Goal: Task Accomplishment & Management: Complete application form

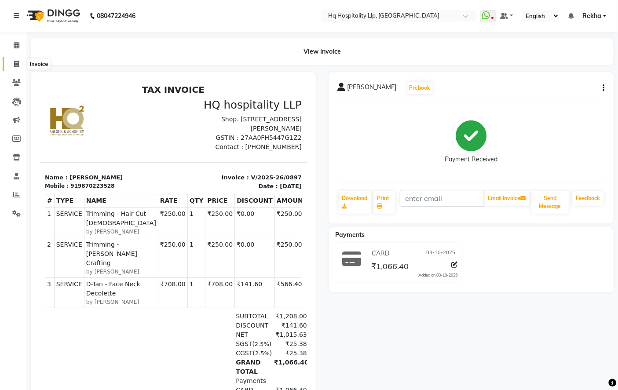
click at [15, 61] on icon at bounding box center [16, 64] width 5 height 7
select select "7197"
select select "service"
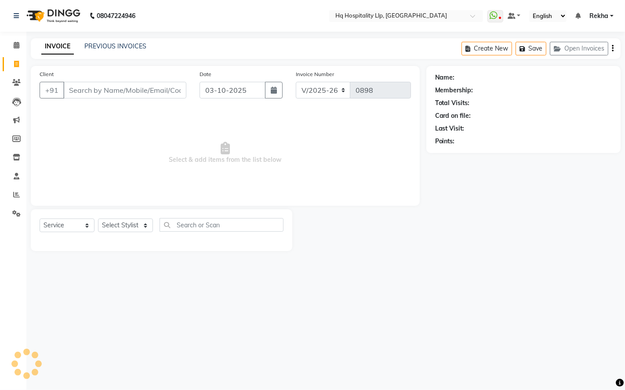
click at [145, 87] on input "Client" at bounding box center [124, 90] width 123 height 17
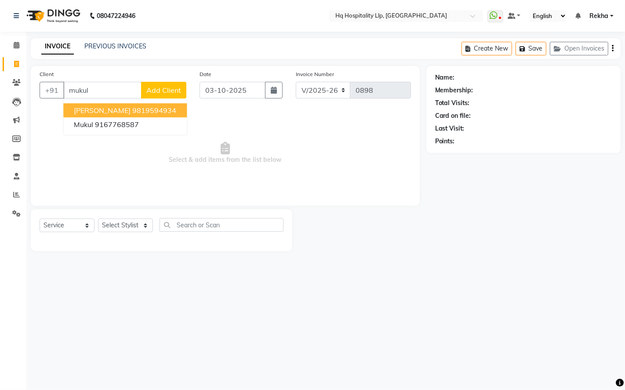
click at [133, 106] on ngb-highlight "9819594934" at bounding box center [154, 110] width 44 height 9
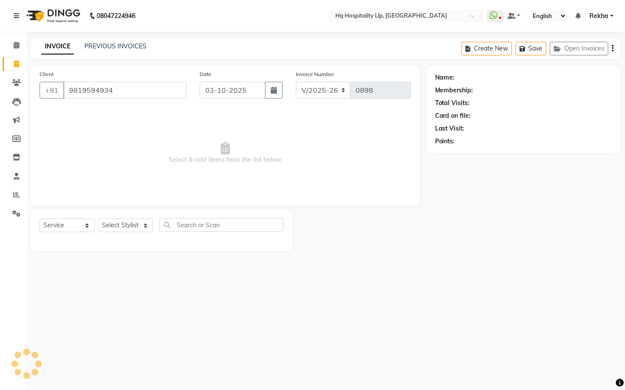
type input "9819594934"
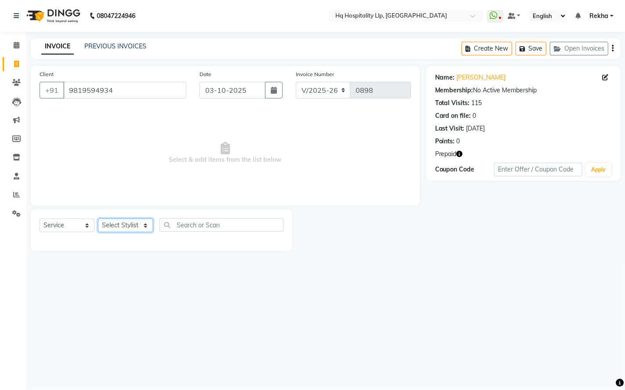
click at [132, 223] on select "Select Stylist Manager Old Staff [PERSON_NAME] [PERSON_NAME] [PERSON_NAME]" at bounding box center [125, 226] width 55 height 14
select select "61253"
click at [98, 219] on select "Select Stylist Manager Old Staff [PERSON_NAME] [PERSON_NAME] [PERSON_NAME]" at bounding box center [125, 226] width 55 height 14
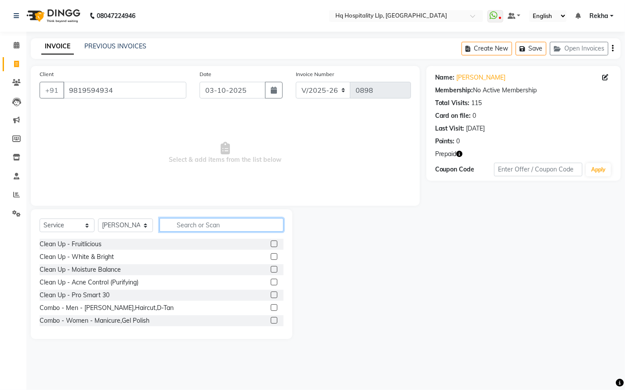
click at [201, 224] on input "text" at bounding box center [222, 225] width 124 height 14
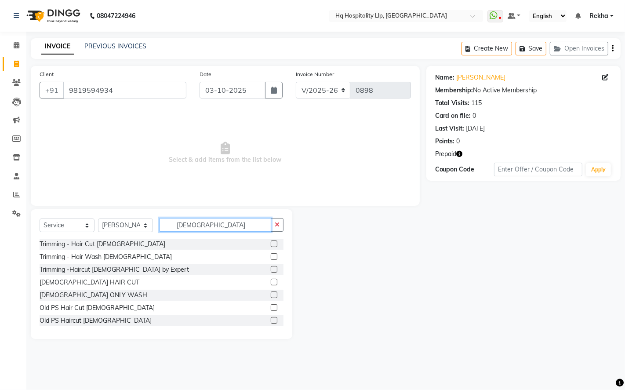
type input "[DEMOGRAPHIC_DATA]"
click at [271, 244] on label at bounding box center [274, 244] width 7 height 7
click at [271, 244] on input "checkbox" at bounding box center [274, 244] width 6 height 6
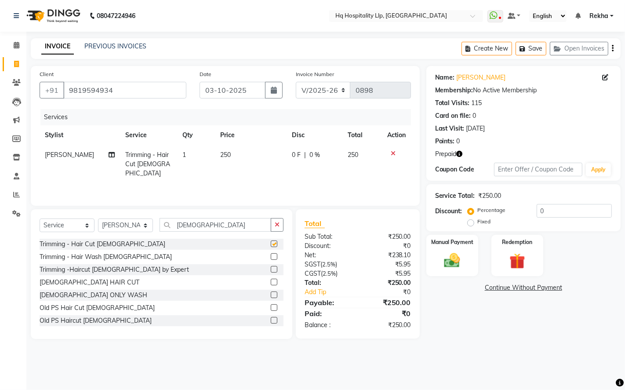
checkbox input "false"
click at [254, 226] on input "[DEMOGRAPHIC_DATA]" at bounding box center [216, 225] width 112 height 14
type input "m"
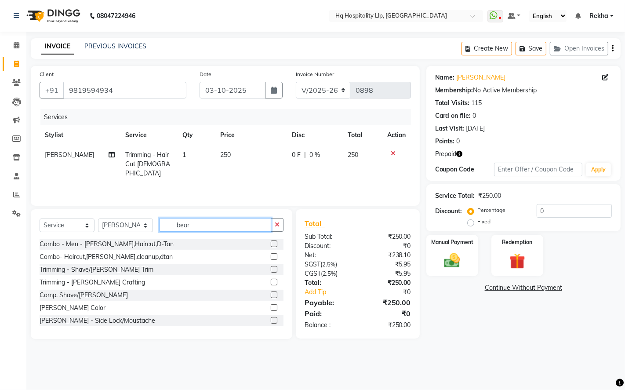
type input "bear"
click at [271, 282] on label at bounding box center [274, 282] width 7 height 7
click at [271, 282] on input "checkbox" at bounding box center [274, 283] width 6 height 6
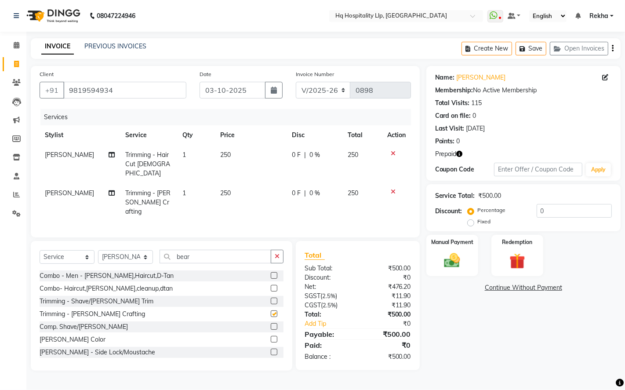
checkbox input "false"
click at [563, 210] on input "0" at bounding box center [574, 211] width 75 height 14
click at [85, 250] on select "Select Service Product Membership Package Voucher Prepaid Gift Card" at bounding box center [67, 257] width 55 height 14
click at [40, 250] on select "Select Service Product Membership Package Voucher Prepaid Gift Card" at bounding box center [67, 257] width 55 height 14
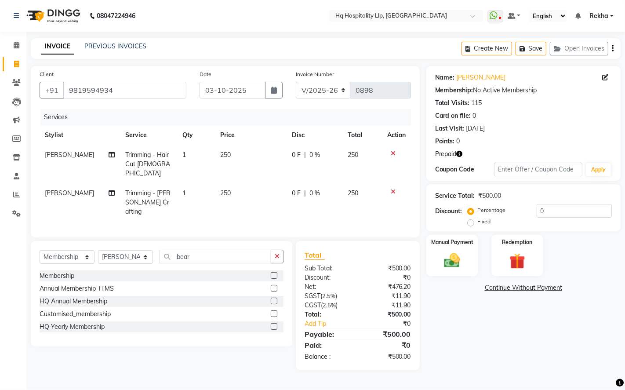
click at [275, 272] on label at bounding box center [274, 275] width 7 height 7
click at [275, 273] on input "checkbox" at bounding box center [274, 276] width 6 height 6
select select "select"
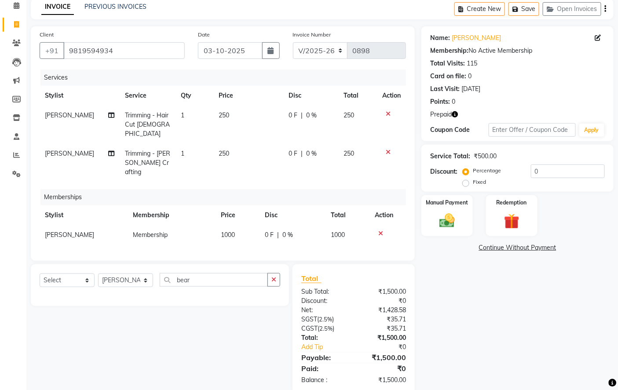
scroll to position [45, 0]
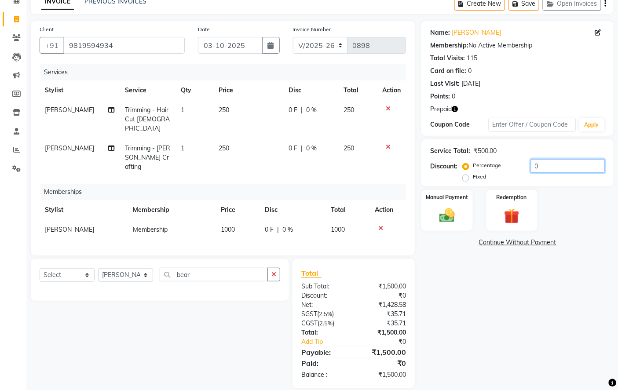
click at [569, 169] on input "0" at bounding box center [568, 166] width 74 height 14
type input "20"
click at [455, 352] on div "Name: [PERSON_NAME] Membership: No Active Membership Total Visits: 115 Card on …" at bounding box center [520, 204] width 199 height 367
click at [442, 206] on img at bounding box center [447, 215] width 26 height 18
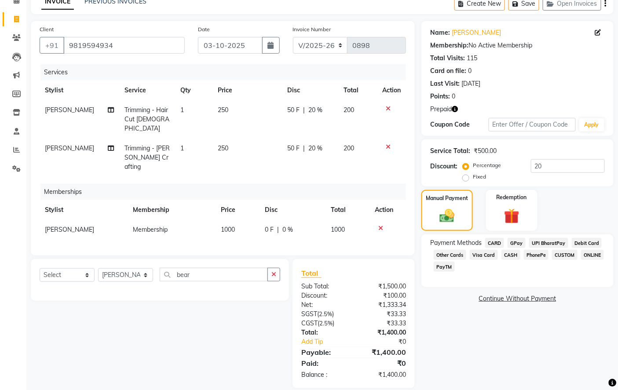
click at [496, 242] on span "CARD" at bounding box center [494, 243] width 19 height 10
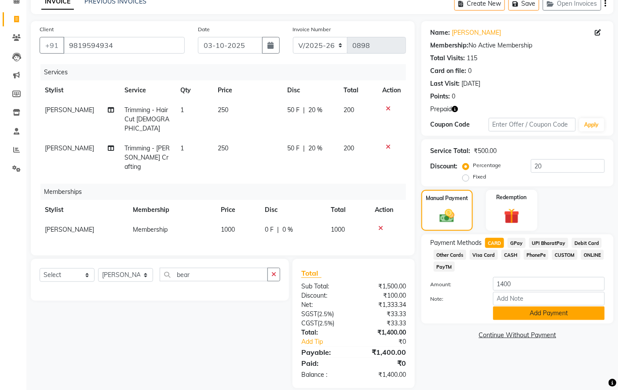
click at [518, 311] on button "Add Payment" at bounding box center [549, 313] width 112 height 14
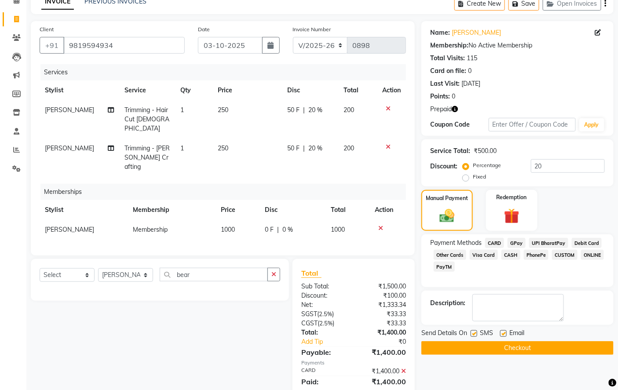
click at [529, 347] on button "Checkout" at bounding box center [517, 348] width 192 height 14
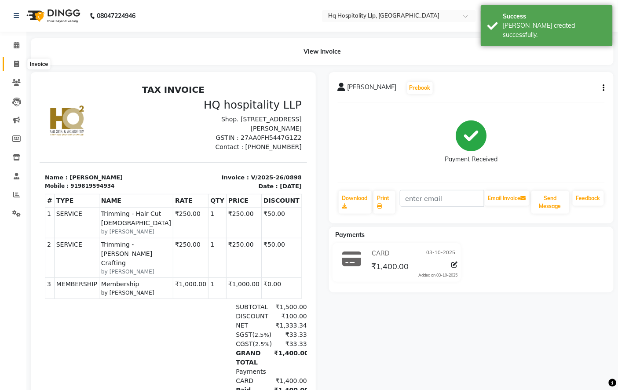
click at [17, 63] on icon at bounding box center [16, 64] width 5 height 7
select select "7197"
select select "service"
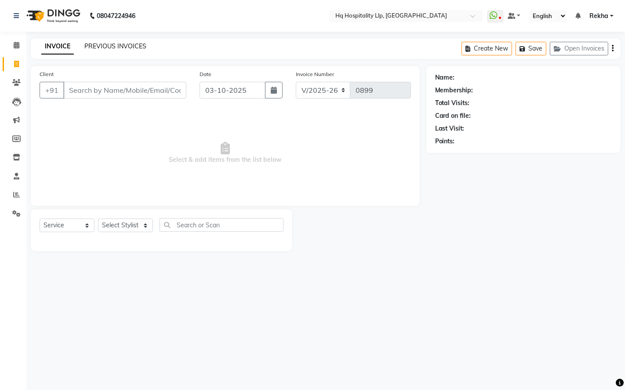
click at [113, 42] on link "PREVIOUS INVOICES" at bounding box center [115, 46] width 62 height 8
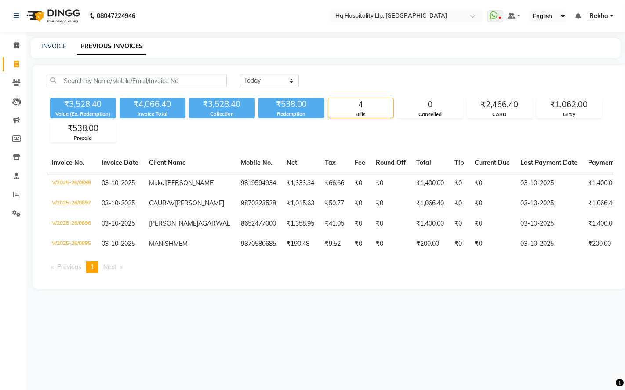
drag, startPoint x: 177, startPoint y: 120, endPoint x: 619, endPoint y: 195, distance: 447.8
click at [434, 93] on div "[DATE] [DATE] Custom Range ₹3,528.40 Value (Ex. Redemption) ₹4,066.40 Invoice T…" at bounding box center [329, 108] width 577 height 69
click at [617, 90] on div "[DATE] [DATE] Custom Range ₹3,528.40 Value (Ex. Redemption) ₹4,066.40 Invoice T…" at bounding box center [330, 177] width 595 height 224
